Goal: Information Seeking & Learning: Learn about a topic

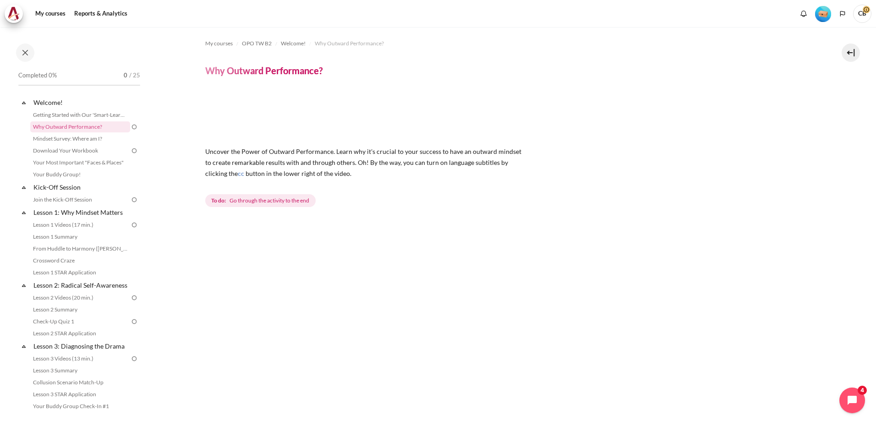
scroll to position [183, 0]
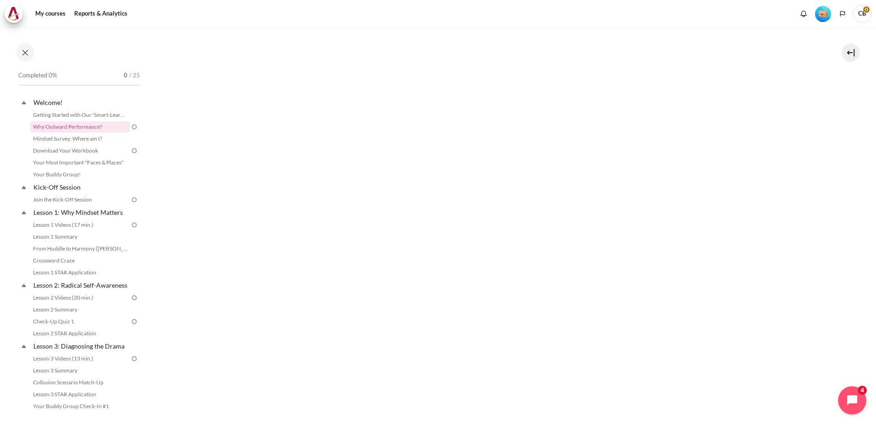
click at [856, 393] on button "Open chat widget" at bounding box center [852, 400] width 28 height 28
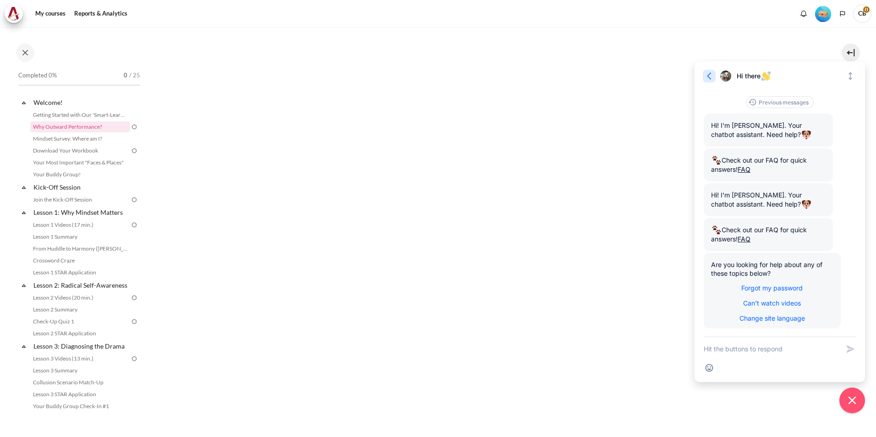
click at [712, 80] on icon "button" at bounding box center [709, 76] width 9 height 9
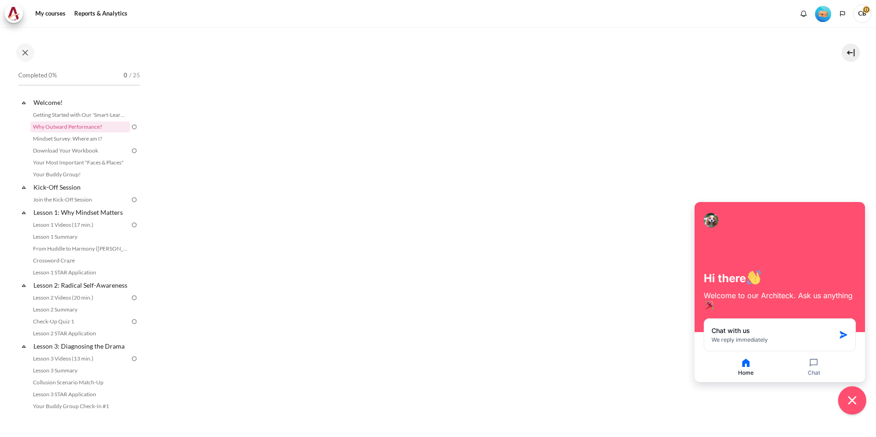
click at [856, 401] on icon "Close chat widget" at bounding box center [853, 401] width 14 height 14
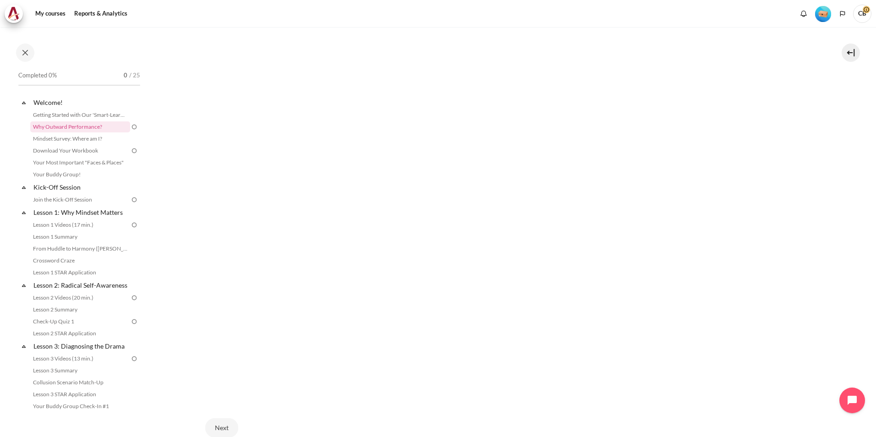
scroll to position [204, 0]
click at [832, 193] on section "My courses OPO TW B2 Welcome! Why Outward Performance? Why Outward Performance?…" at bounding box center [508, 162] width 723 height 676
click at [424, 414] on div "Next" at bounding box center [508, 428] width 606 height 38
click at [103, 112] on link "Getting Started with Our 'Smart-Learning' Platform" at bounding box center [80, 115] width 100 height 11
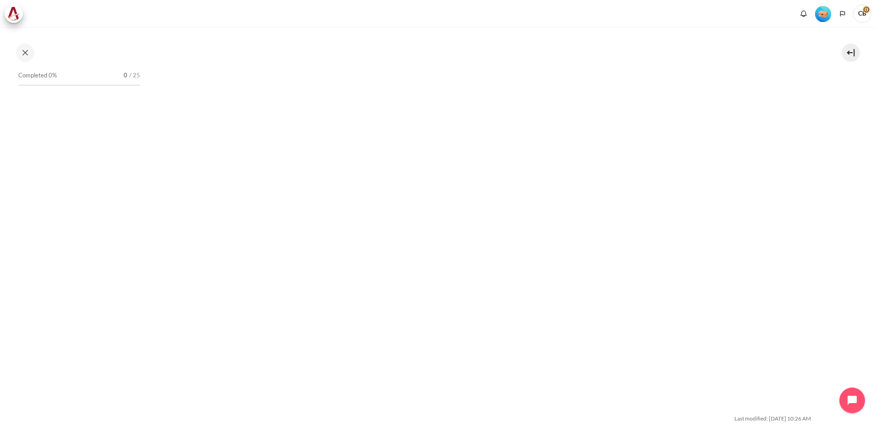
scroll to position [2858, 0]
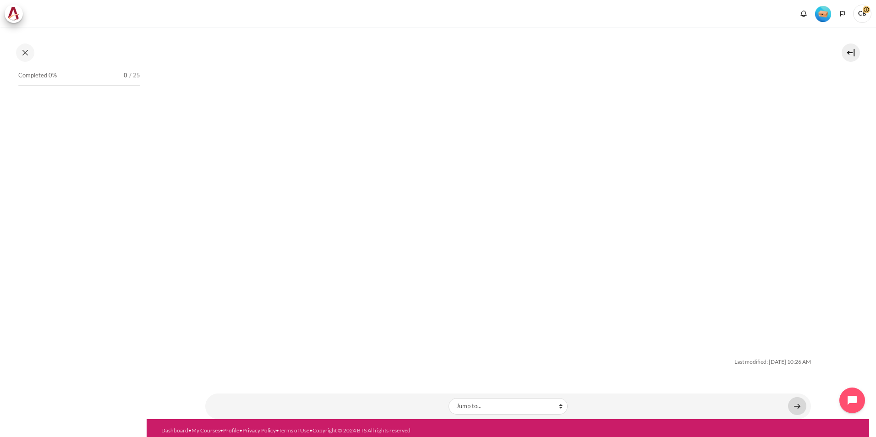
click at [797, 398] on link "Content" at bounding box center [797, 406] width 18 height 18
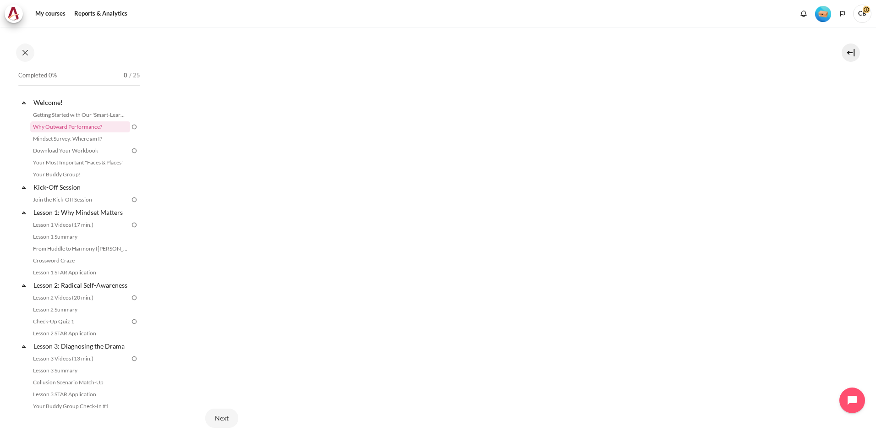
scroll to position [286, 0]
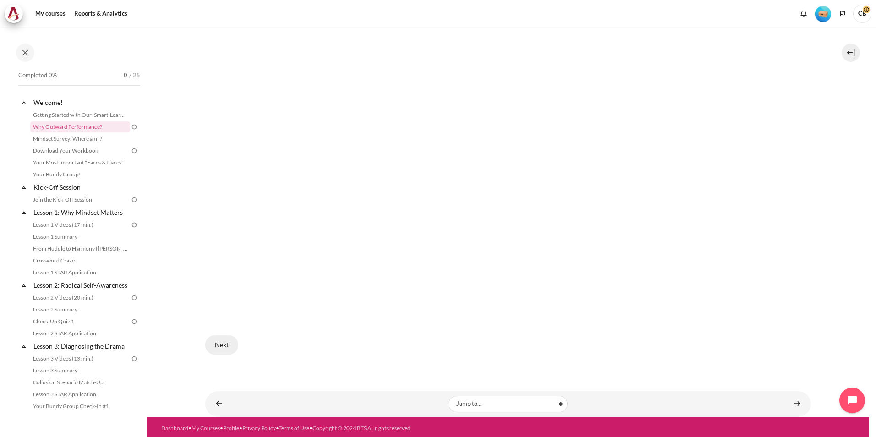
click at [225, 346] on button "Next" at bounding box center [221, 345] width 33 height 19
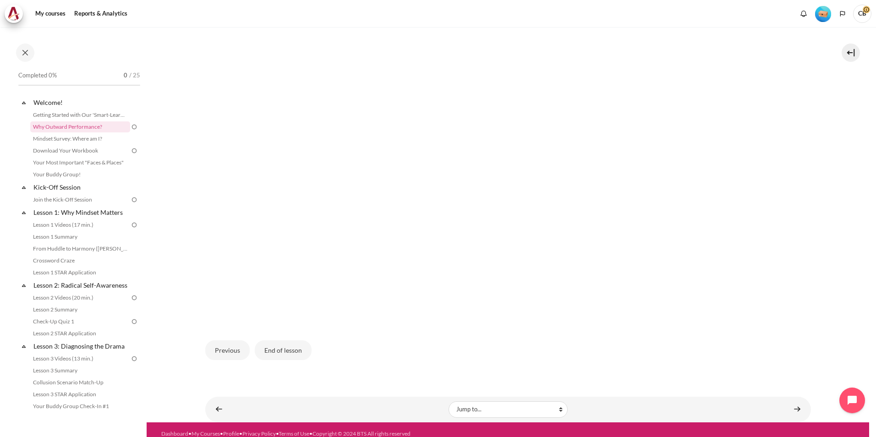
scroll to position [288, 0]
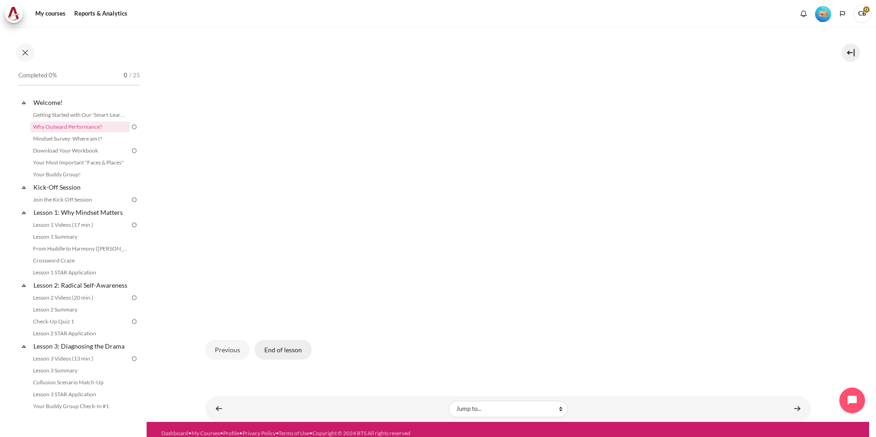
click at [278, 350] on button "End of lesson" at bounding box center [283, 349] width 57 height 19
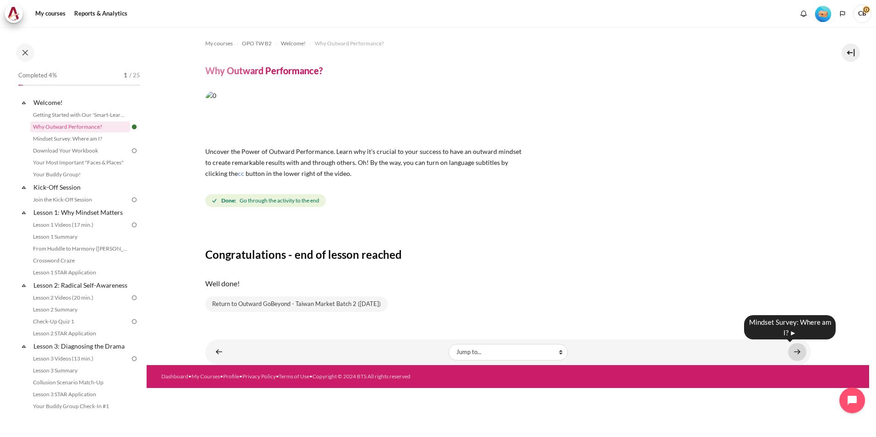
click at [796, 353] on link "Content" at bounding box center [797, 352] width 18 height 18
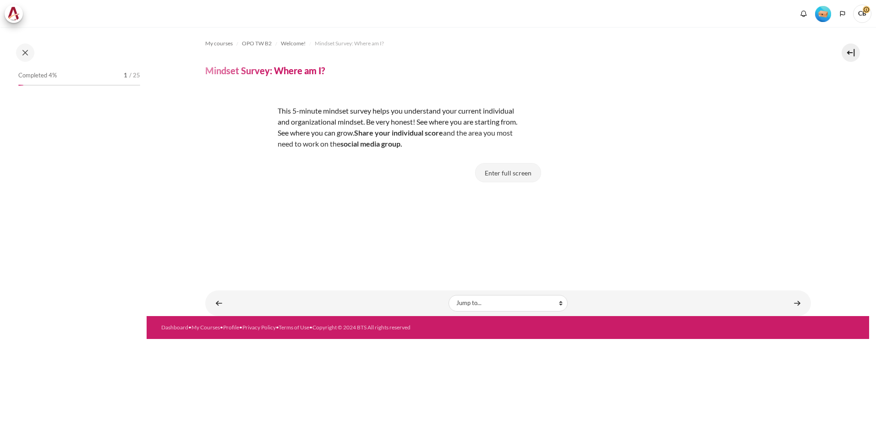
click at [512, 179] on button "Enter full screen" at bounding box center [508, 172] width 66 height 19
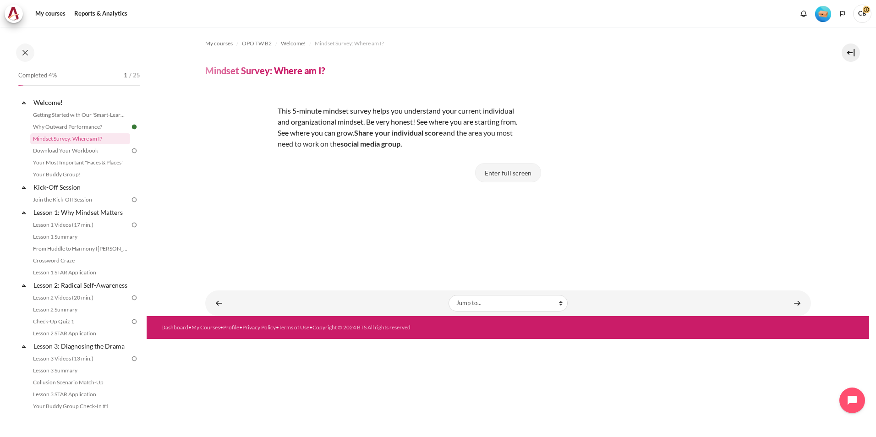
click at [490, 174] on button "Enter full screen" at bounding box center [508, 172] width 66 height 19
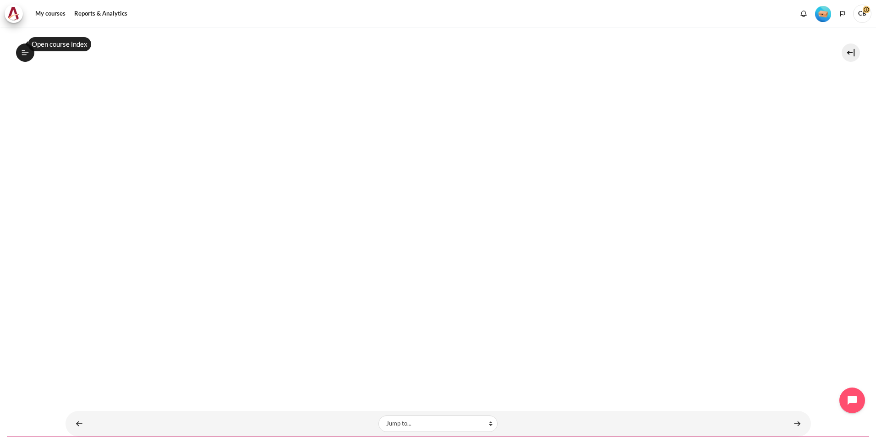
scroll to position [231, 0]
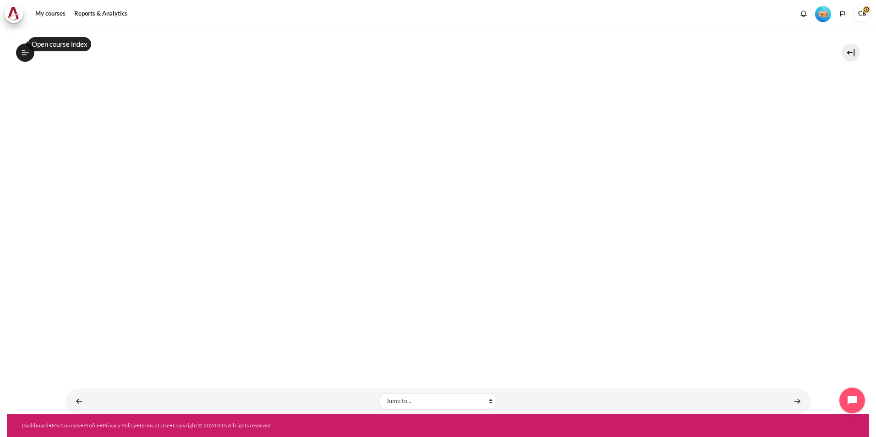
click at [27, 50] on div "Open course index" at bounding box center [59, 44] width 69 height 14
click at [27, 52] on icon at bounding box center [25, 53] width 8 height 8
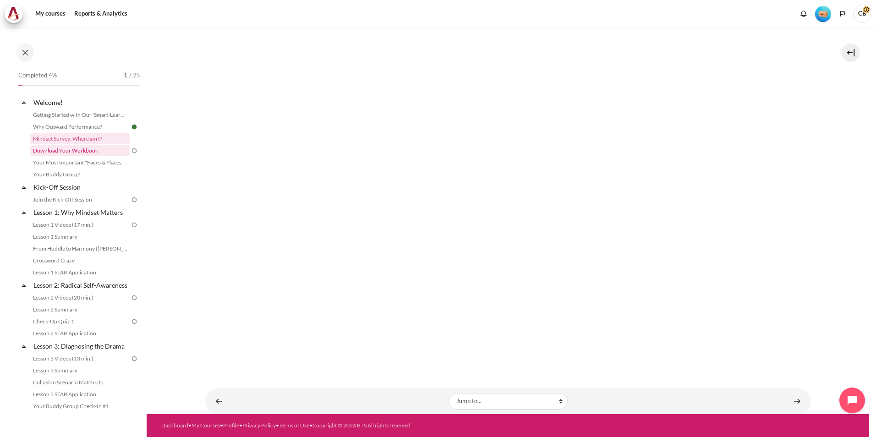
click at [67, 149] on link "Download Your Workbook" at bounding box center [80, 150] width 100 height 11
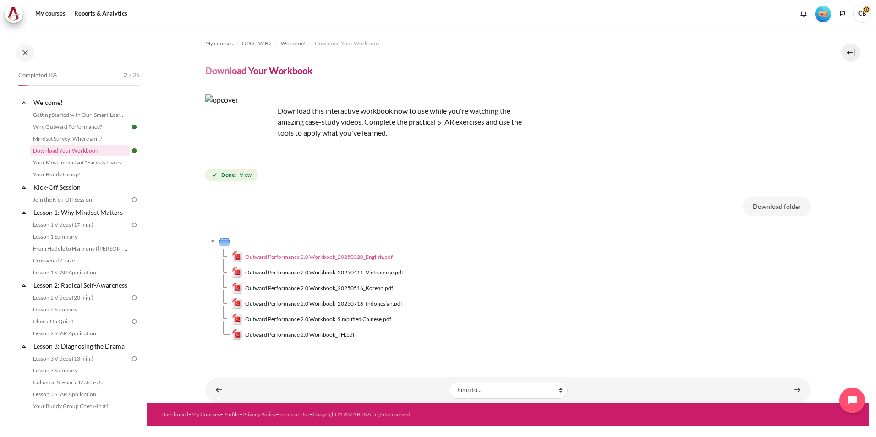
click at [303, 259] on span "Outward Performance 2.0 Workbook_20250320_English.pdf" at bounding box center [319, 257] width 148 height 8
click at [73, 162] on link "Your Most Important "Faces & Places"" at bounding box center [80, 162] width 100 height 11
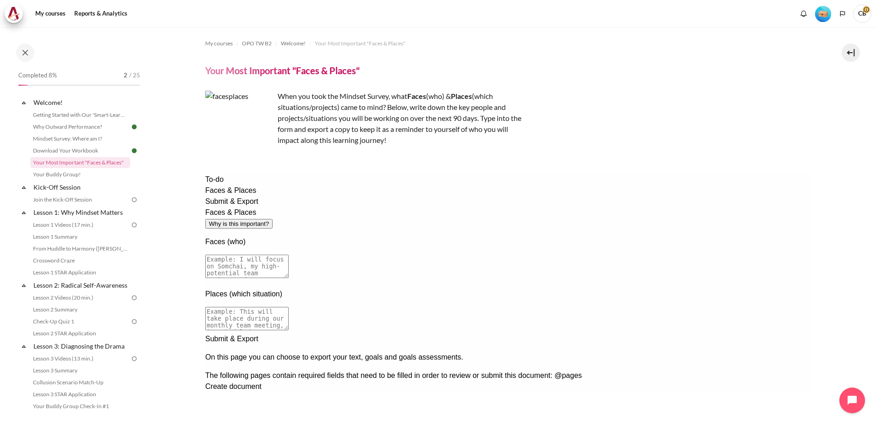
click at [288, 255] on textarea at bounding box center [246, 266] width 83 height 23
type textarea "I will focus on my closest co-working circle: SP&BD Taiwan (Carolyn, Arthur, Ch…"
click at [288, 307] on textarea at bounding box center [246, 318] width 83 height 23
type textarea "Any new challenges that come up from today until the end of the year. There is …"
click at [675, 334] on div "Faces & Places Why is this important? Faces (who) I will focus on my closest co…" at bounding box center [508, 270] width 606 height 127
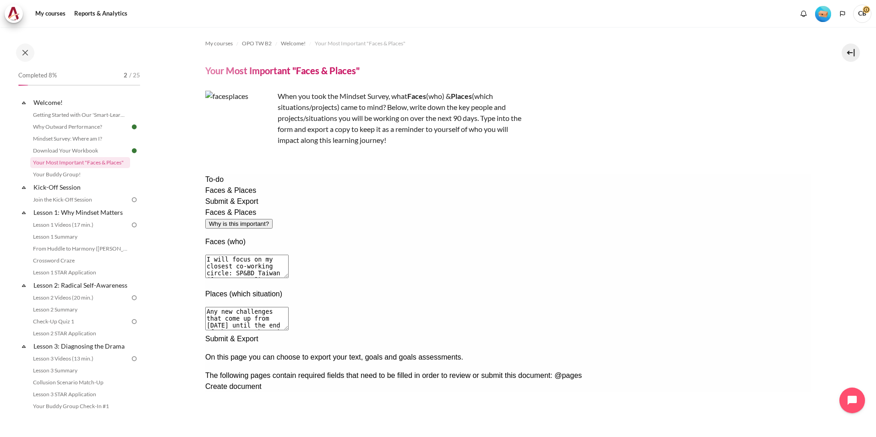
scroll to position [53, 0]
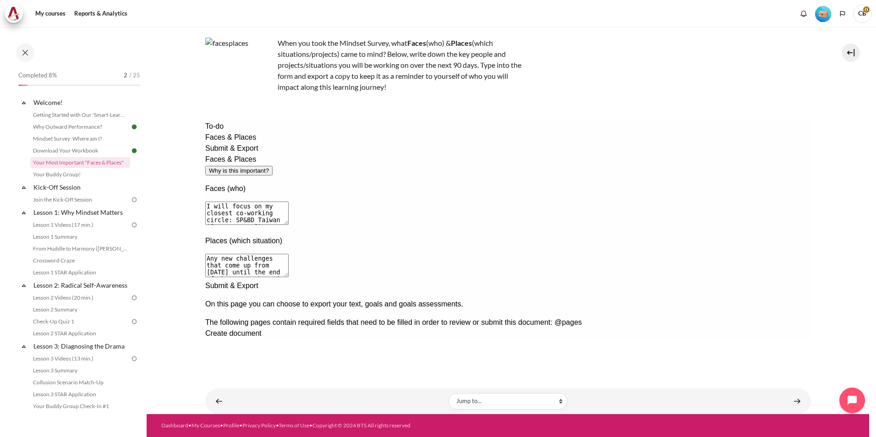
click at [740, 281] on div "Next documentation step" at bounding box center [508, 281] width 606 height 0
click at [261, 330] on span "Create document" at bounding box center [233, 334] width 56 height 8
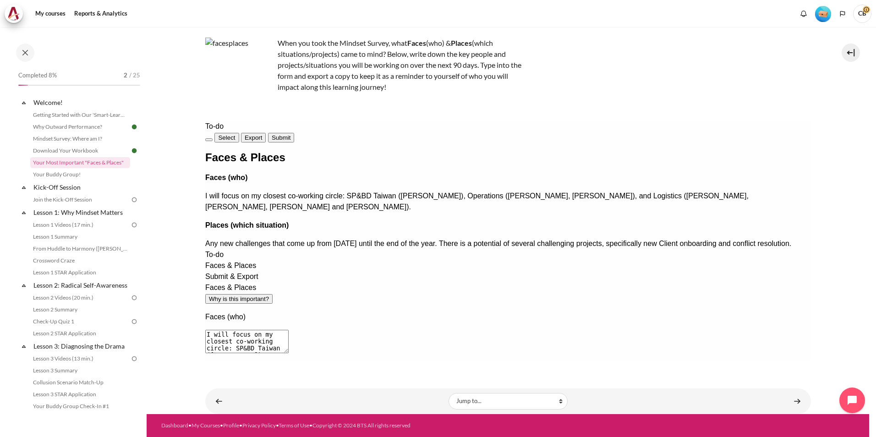
scroll to position [0, 0]
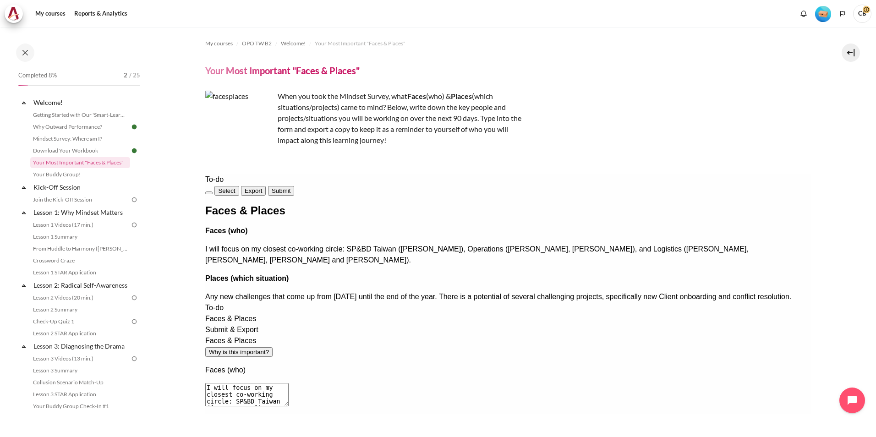
click at [266, 192] on button "Export" at bounding box center [253, 191] width 25 height 10
click at [294, 191] on button "Submit" at bounding box center [281, 191] width 26 height 10
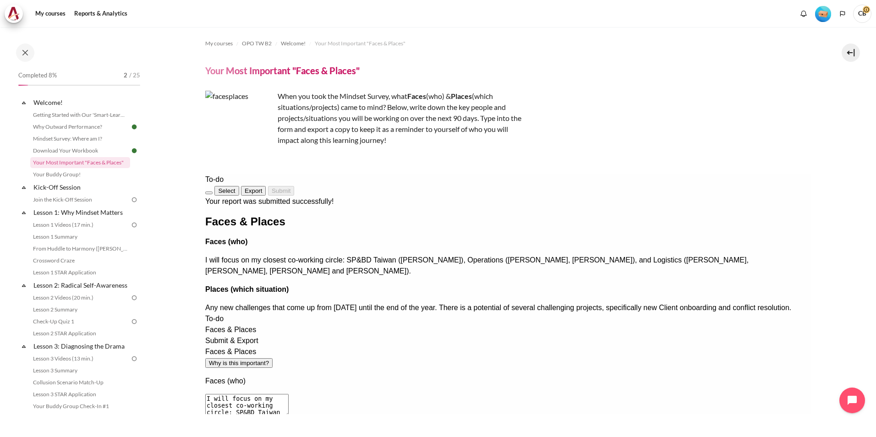
scroll to position [53, 0]
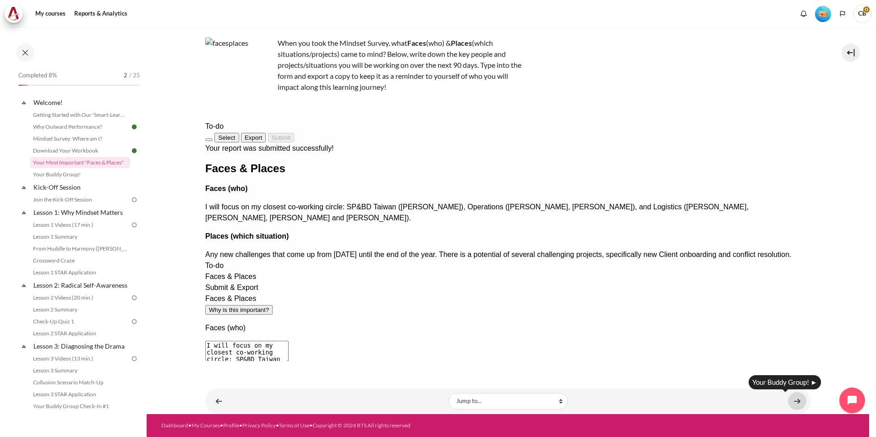
click at [794, 406] on link "Content" at bounding box center [797, 401] width 18 height 18
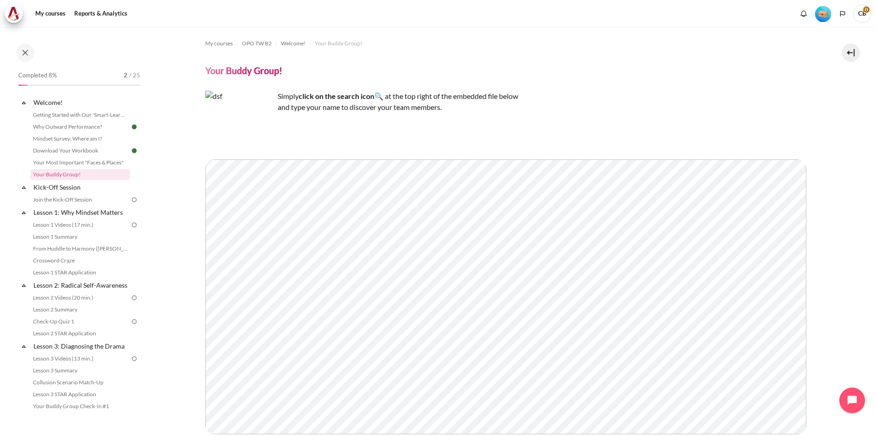
scroll to position [76, 0]
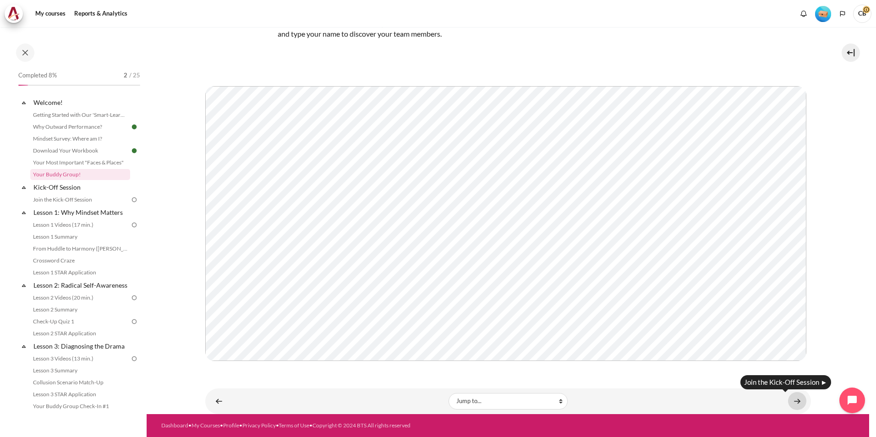
click at [789, 403] on link "Content" at bounding box center [797, 401] width 18 height 18
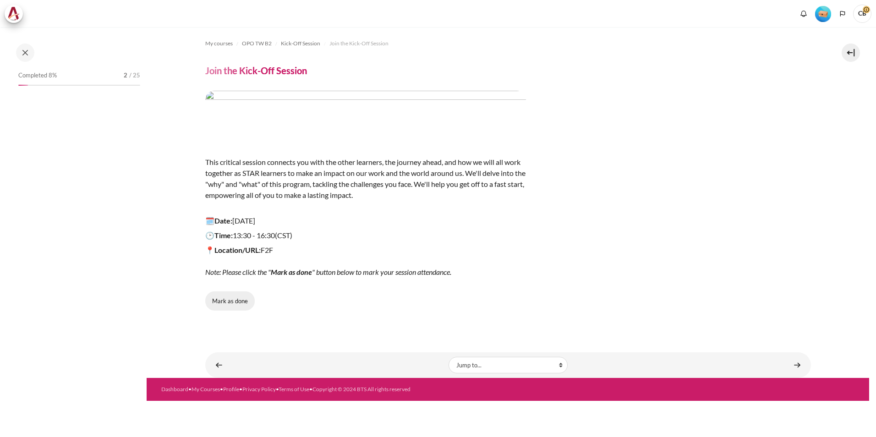
click at [242, 303] on button "Mark as done" at bounding box center [230, 301] width 50 height 19
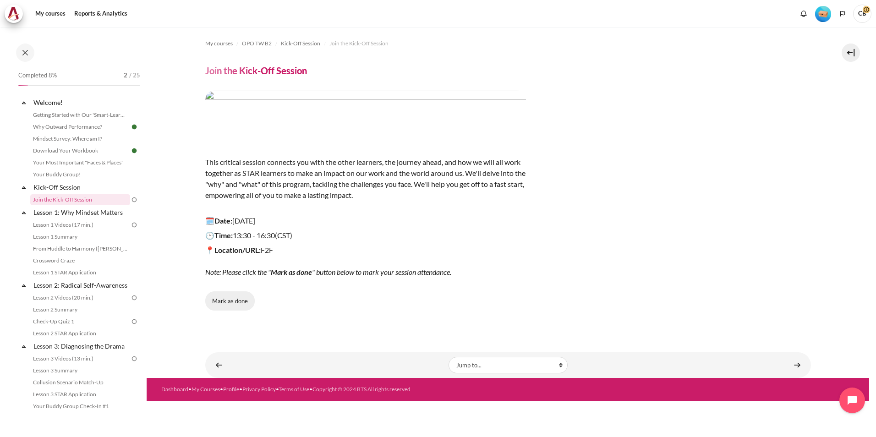
click at [244, 294] on button "Mark as done" at bounding box center [230, 301] width 50 height 19
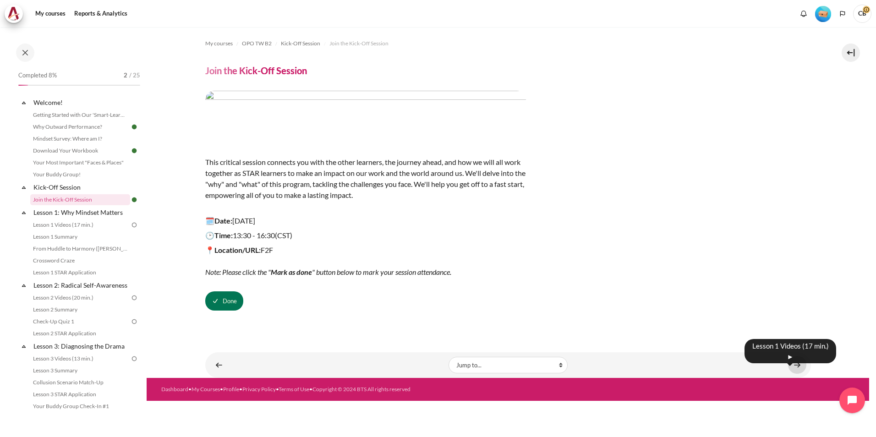
click at [806, 364] on link "Content" at bounding box center [797, 365] width 18 height 18
